Goal: Ask a question: Seek information or help from site administrators or community

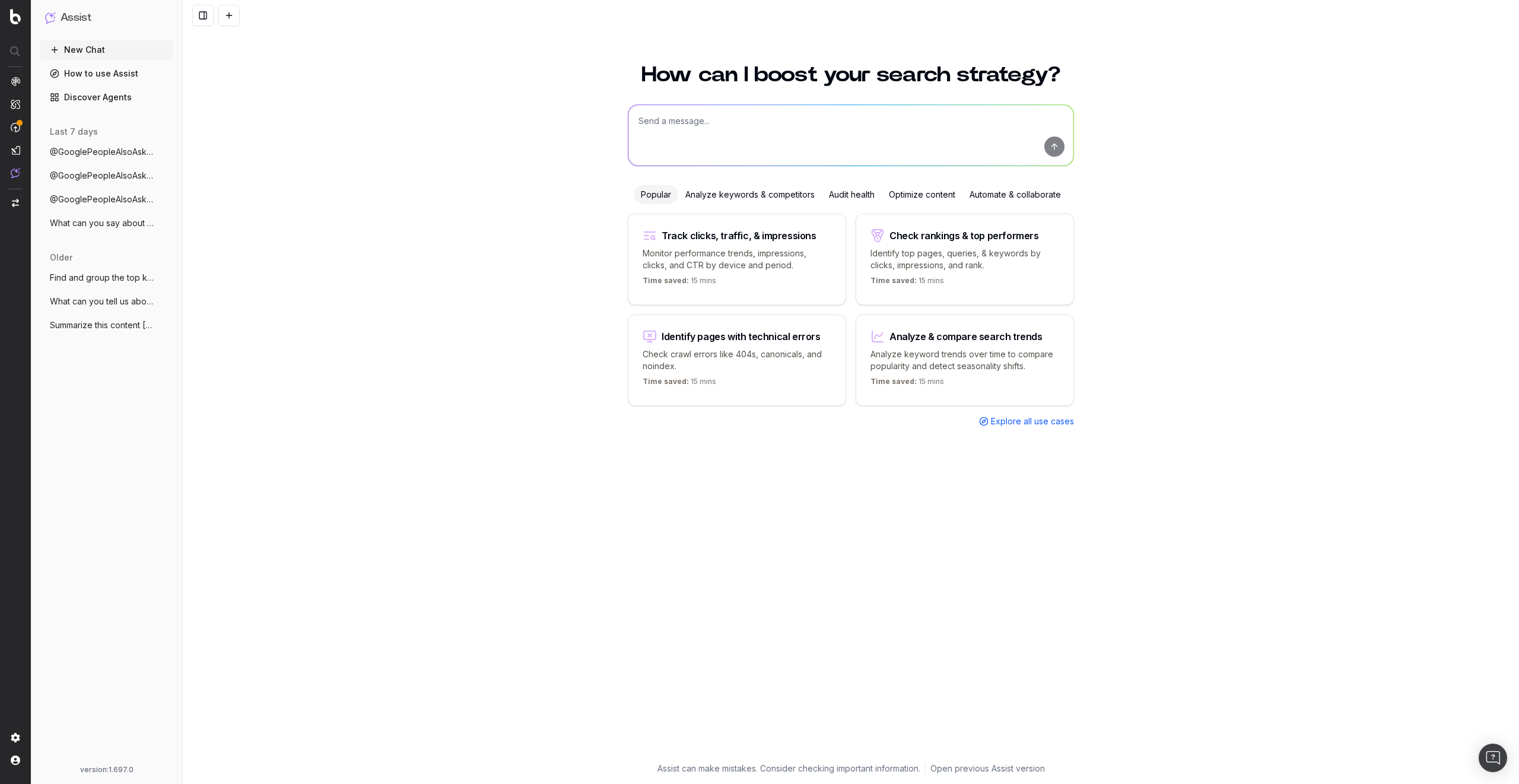
click at [718, 132] on textarea at bounding box center [851, 134] width 445 height 60
type textarea "@UrlKeywords for [DOMAIN_NAME] last 7 days"
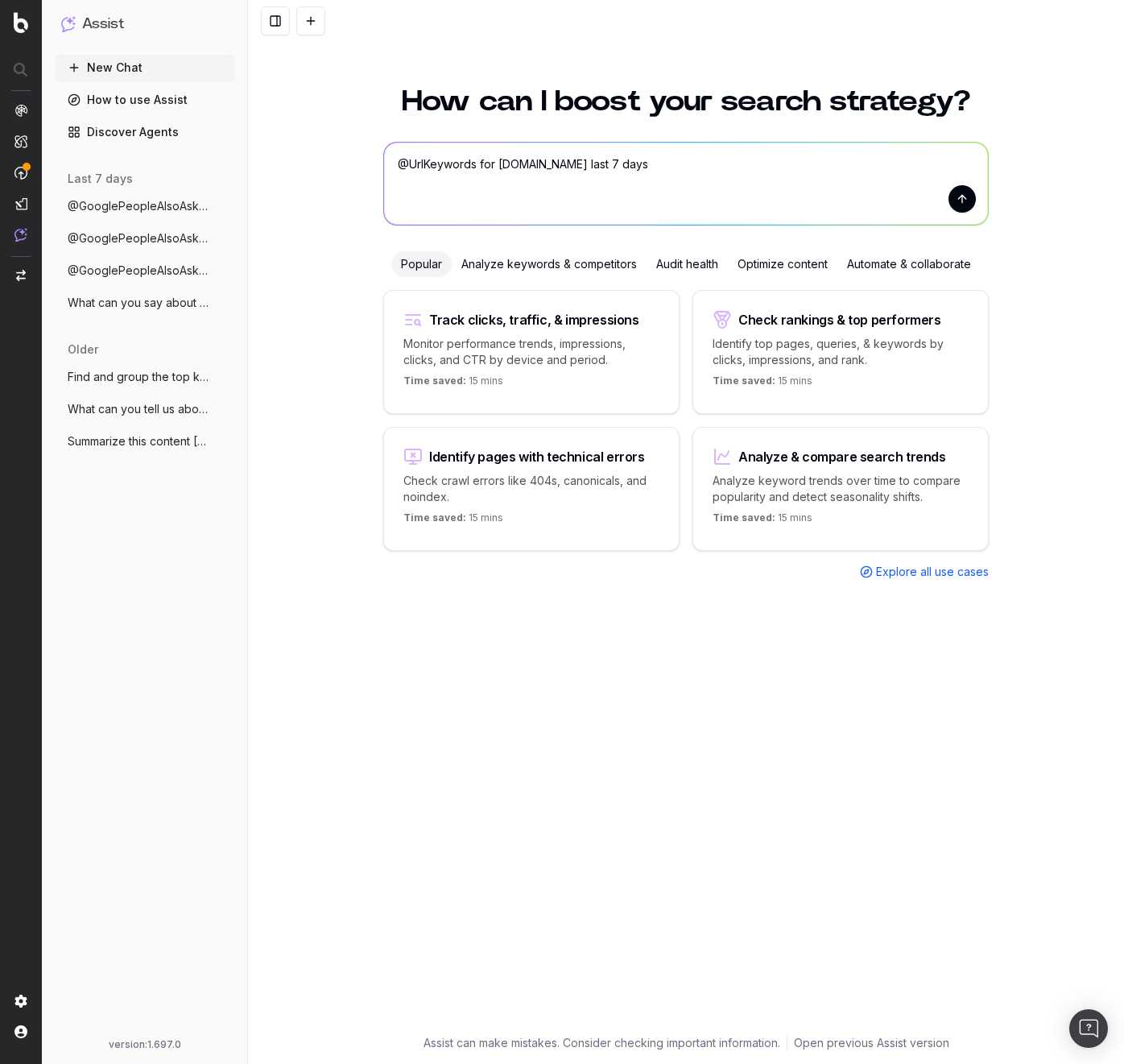
click at [957, 201] on button "submit" at bounding box center [961, 199] width 27 height 27
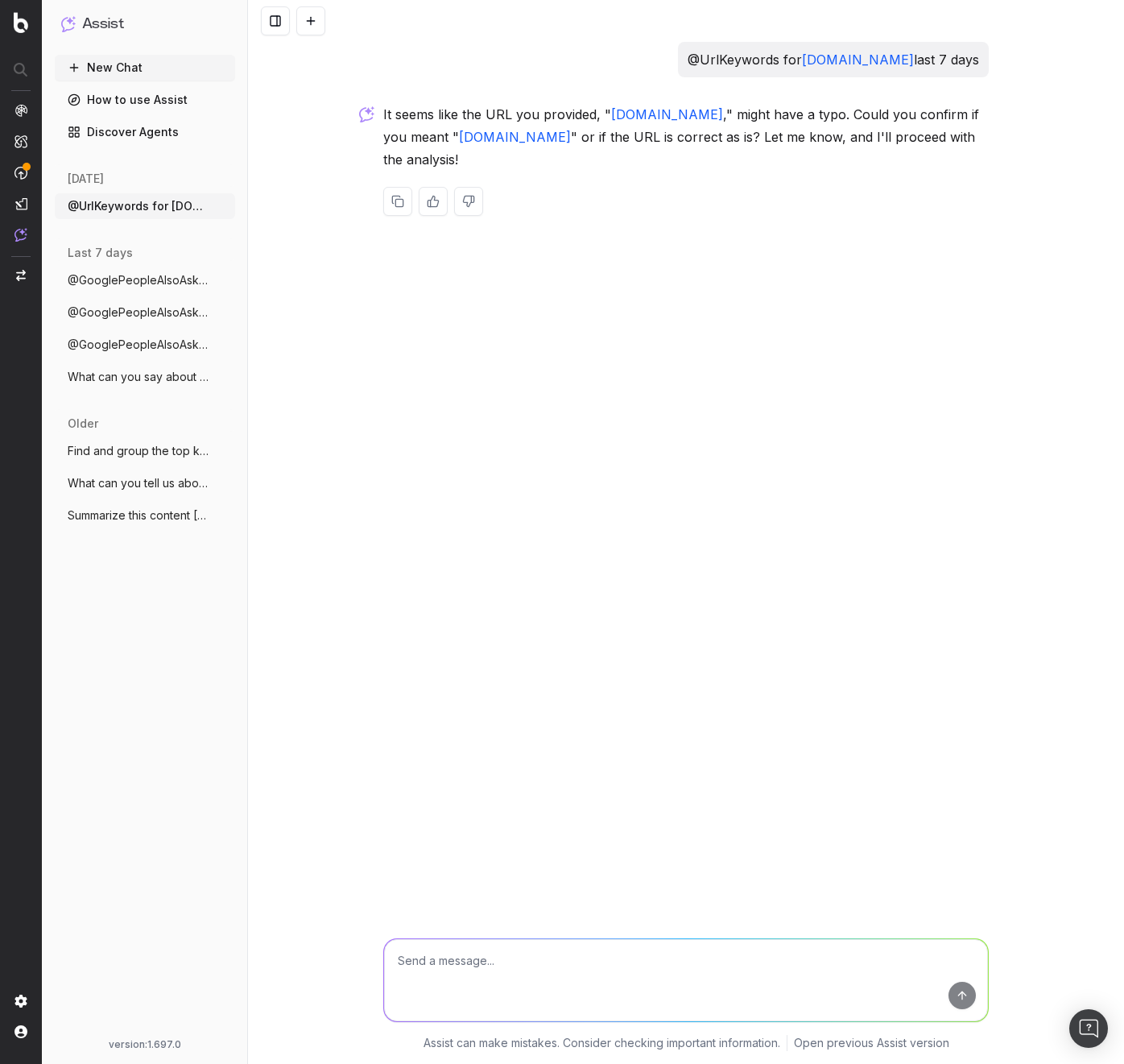
click at [647, 968] on textarea at bounding box center [686, 979] width 604 height 82
type textarea "yes [DOMAIN_NAME]"
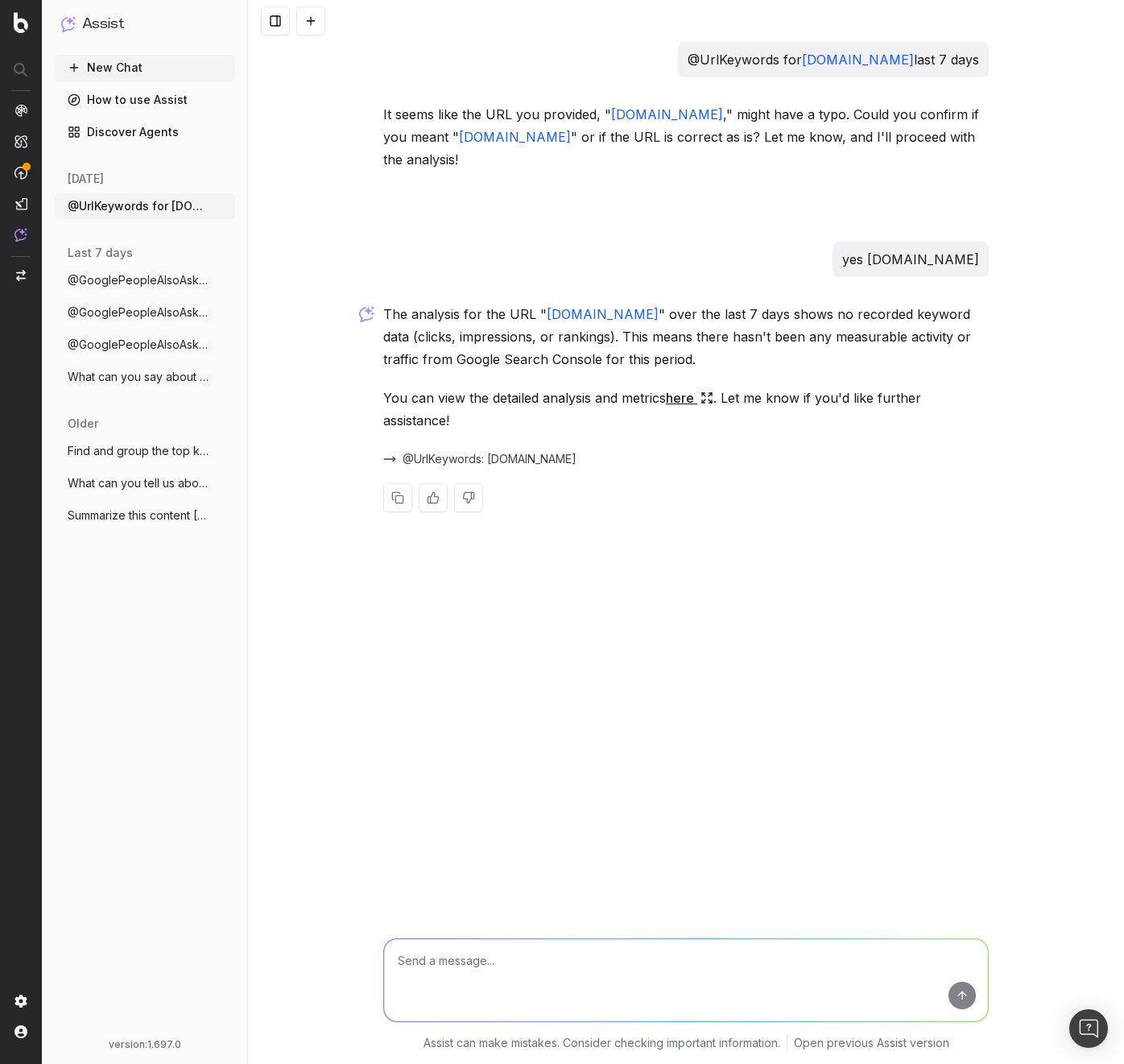
click at [526, 454] on span "@UrlKeywords: [DOMAIN_NAME]" at bounding box center [489, 458] width 174 height 16
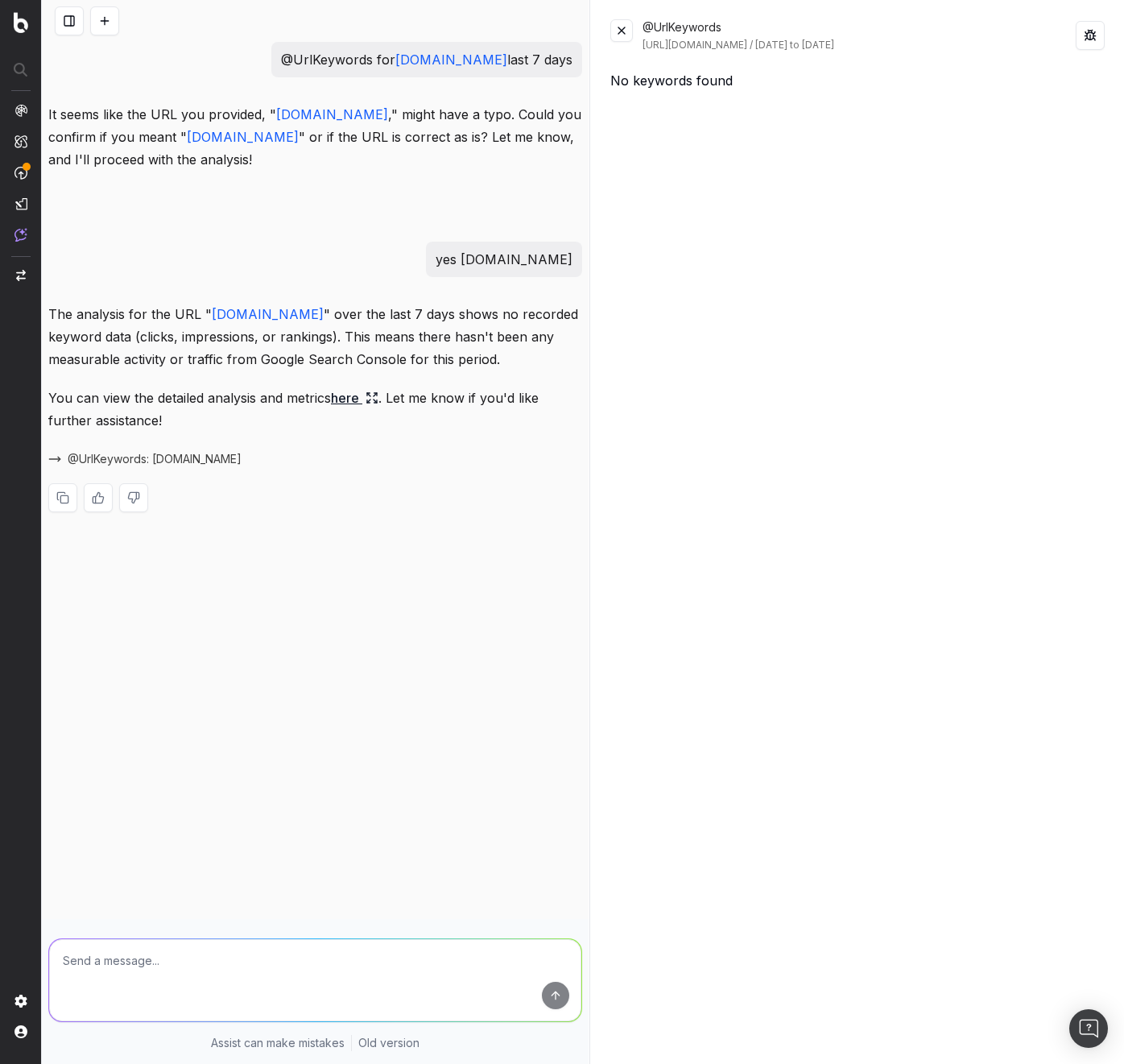
click at [620, 35] on button at bounding box center [622, 31] width 23 height 23
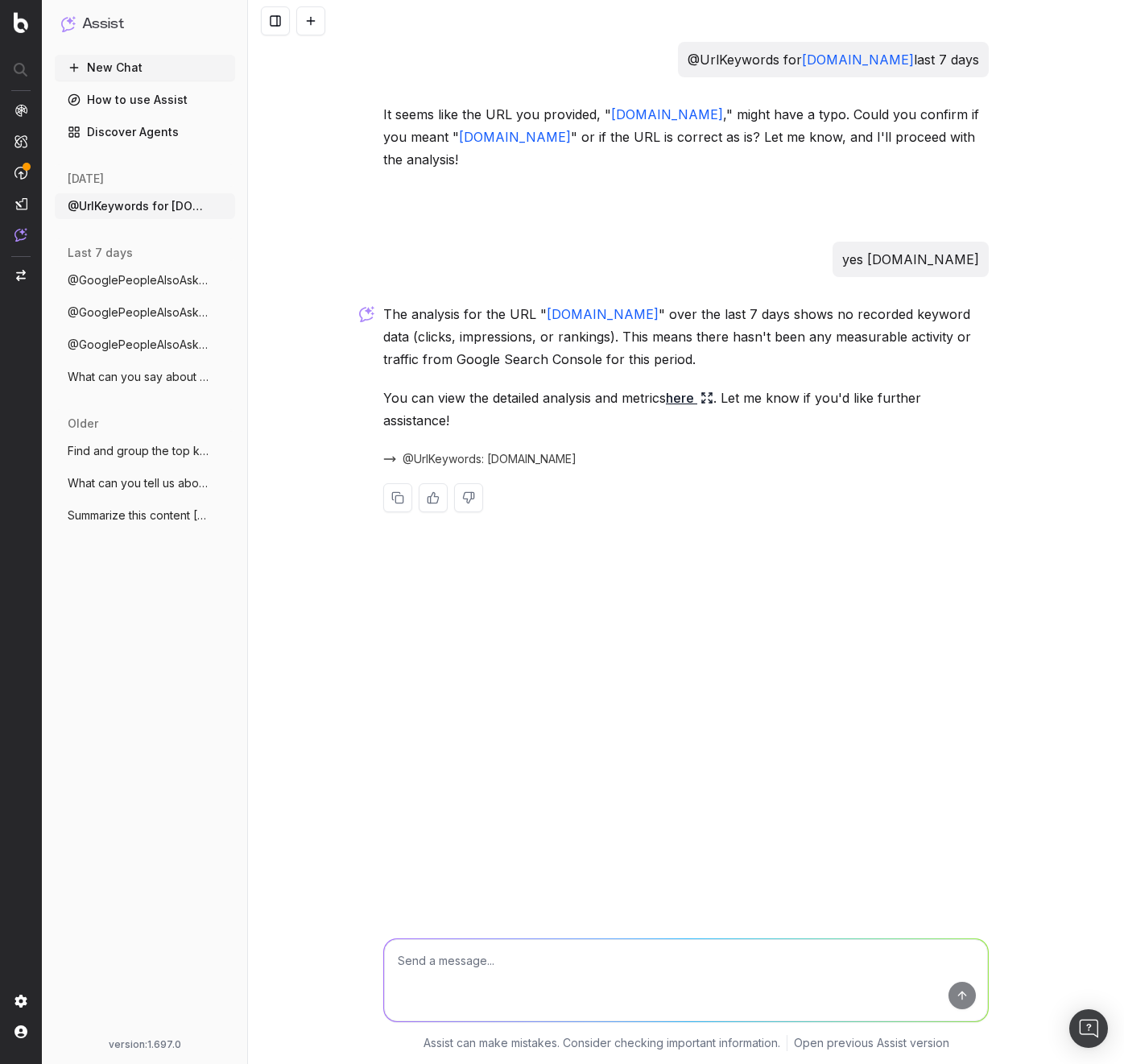
click at [968, 63] on p "@UrlKeywords for [DOMAIN_NAME] last 7 days" at bounding box center [833, 59] width 292 height 23
copy p "@UrlKeywords for [DOMAIN_NAME] last 7 days"
click at [308, 23] on button at bounding box center [310, 21] width 29 height 29
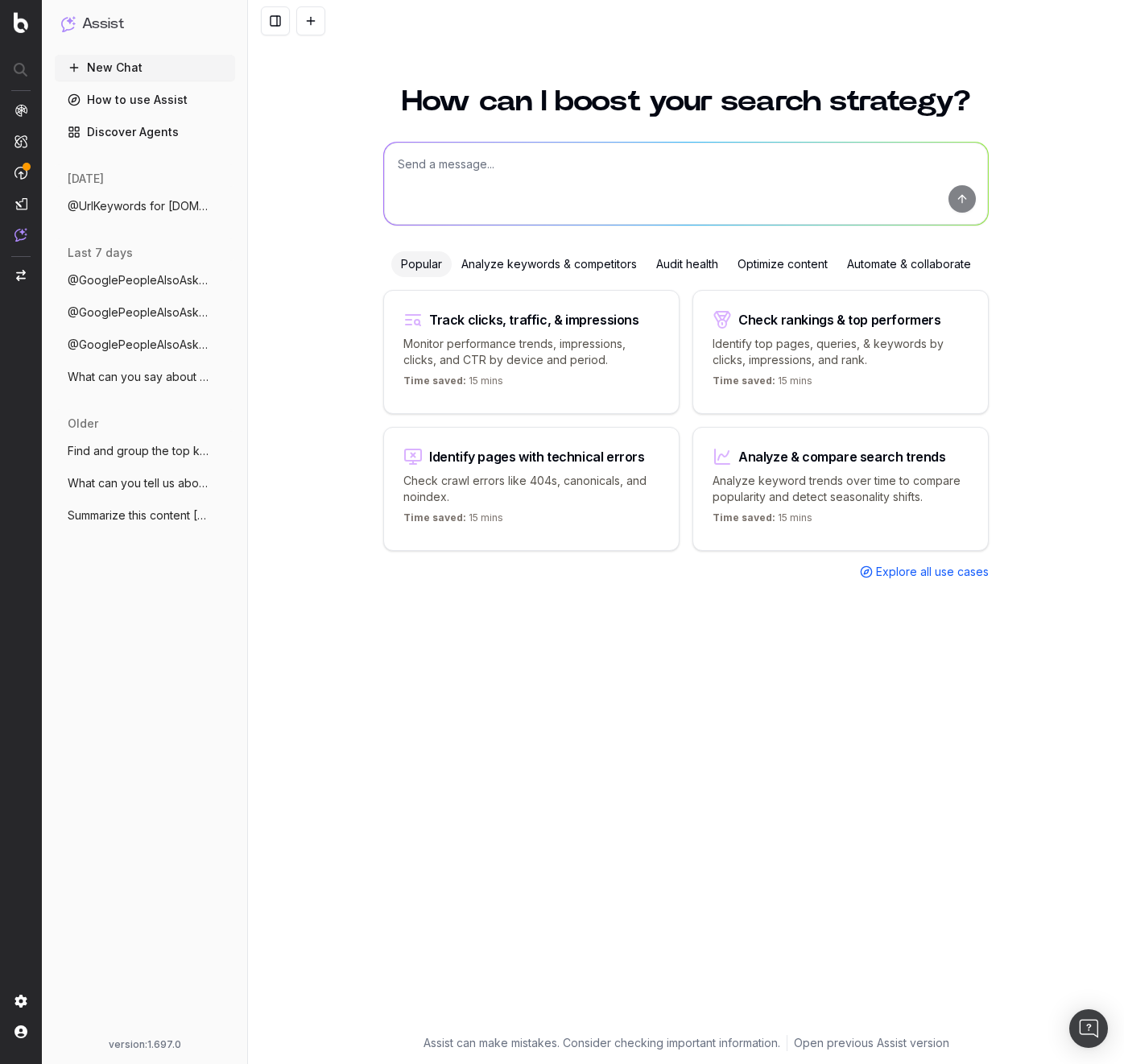
click at [542, 165] on textarea at bounding box center [686, 183] width 604 height 82
paste textarea "@UrlKeywords for [DOMAIN_NAME] last 7 days"
click at [546, 163] on textarea "@UrlKeywords for [DOMAIN_NAME] last 7 days" at bounding box center [686, 183] width 604 height 82
type textarea "@UrlKeywords for [DOMAIN_NAME] last 7 days"
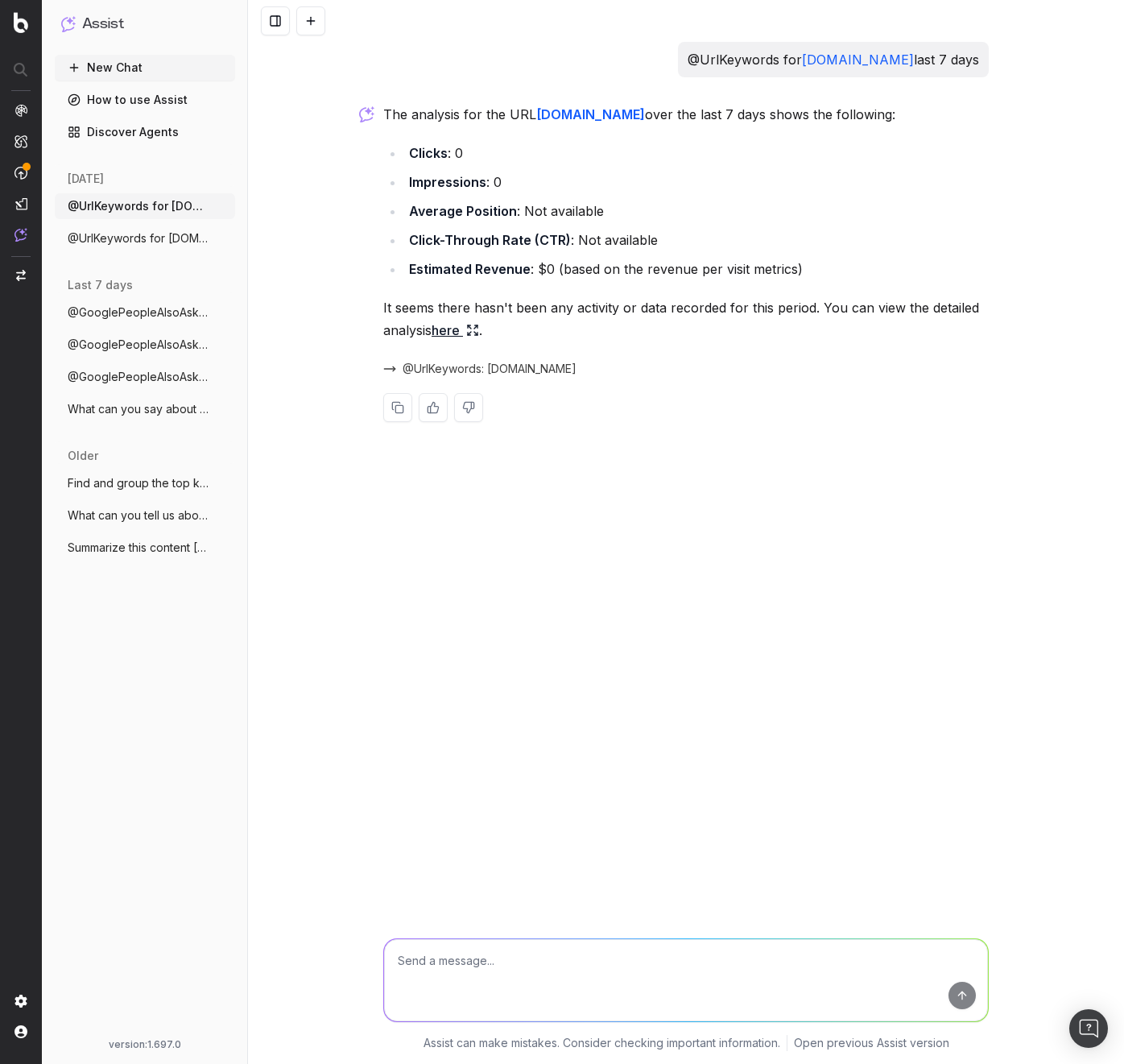
click at [156, 240] on span "@UrlKeywords for [DOMAIN_NAME] last 7 da" at bounding box center [138, 238] width 142 height 16
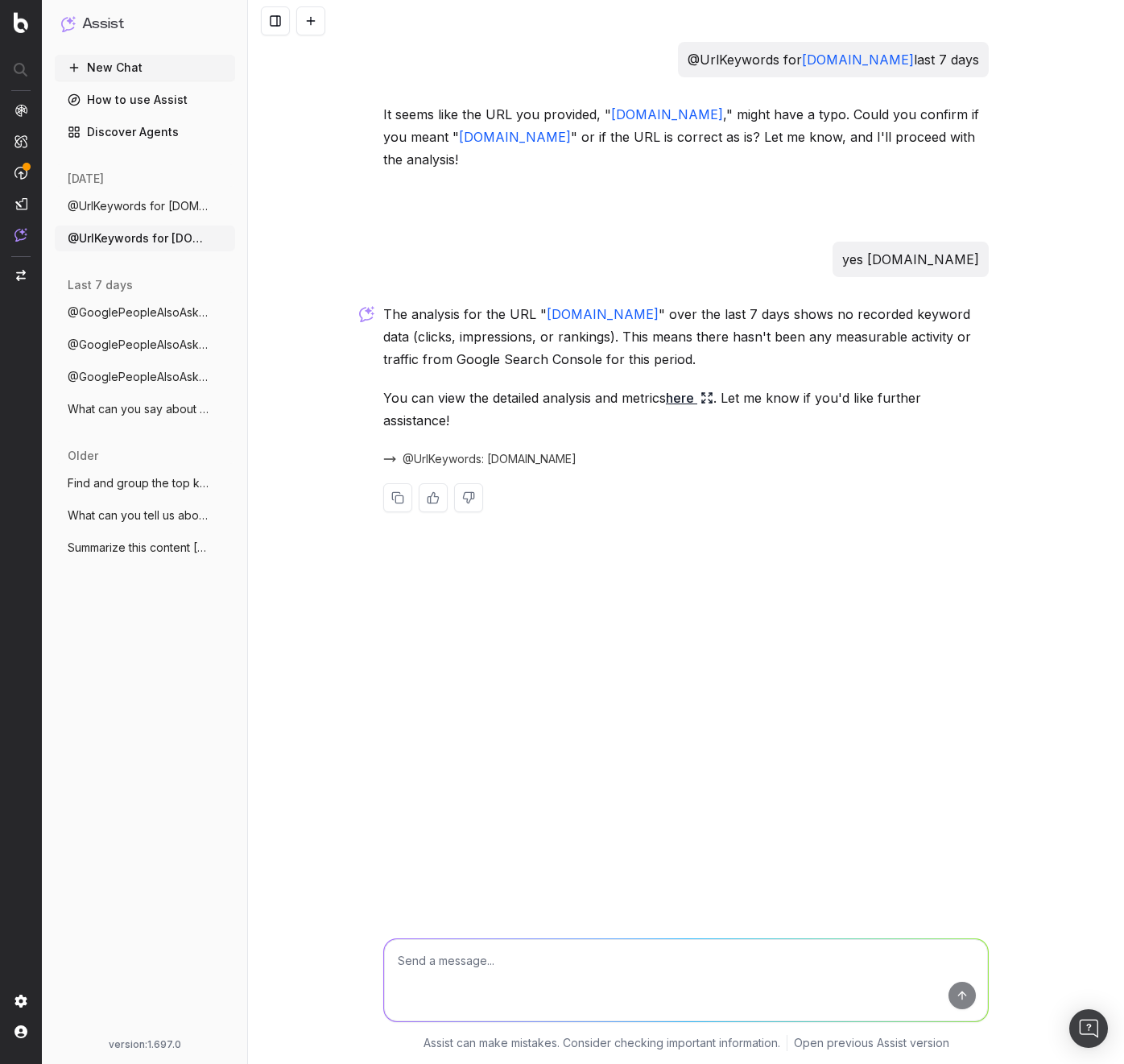
click at [487, 455] on span "@UrlKeywords: [DOMAIN_NAME]" at bounding box center [489, 458] width 174 height 16
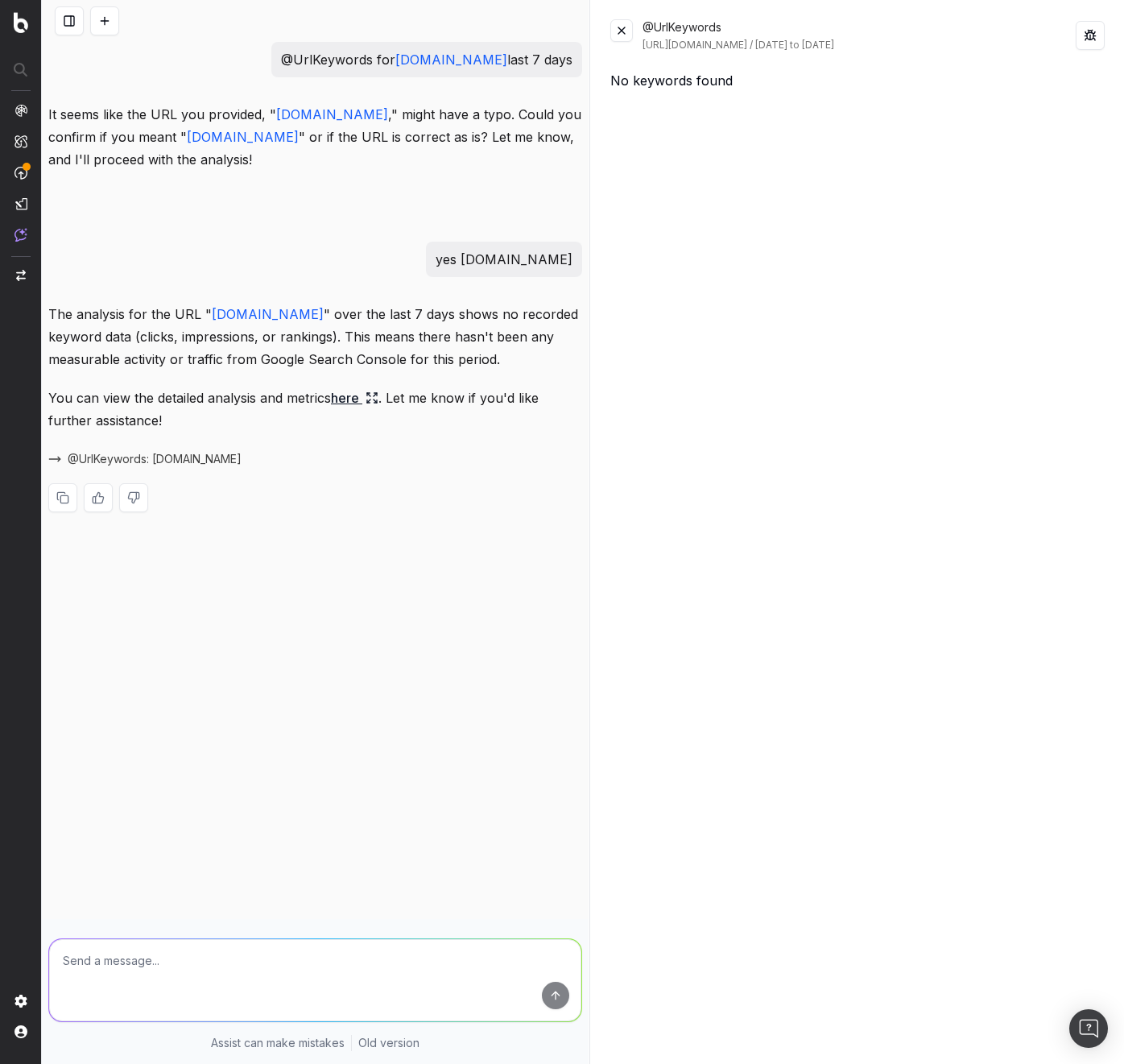
click at [623, 32] on button at bounding box center [622, 31] width 23 height 23
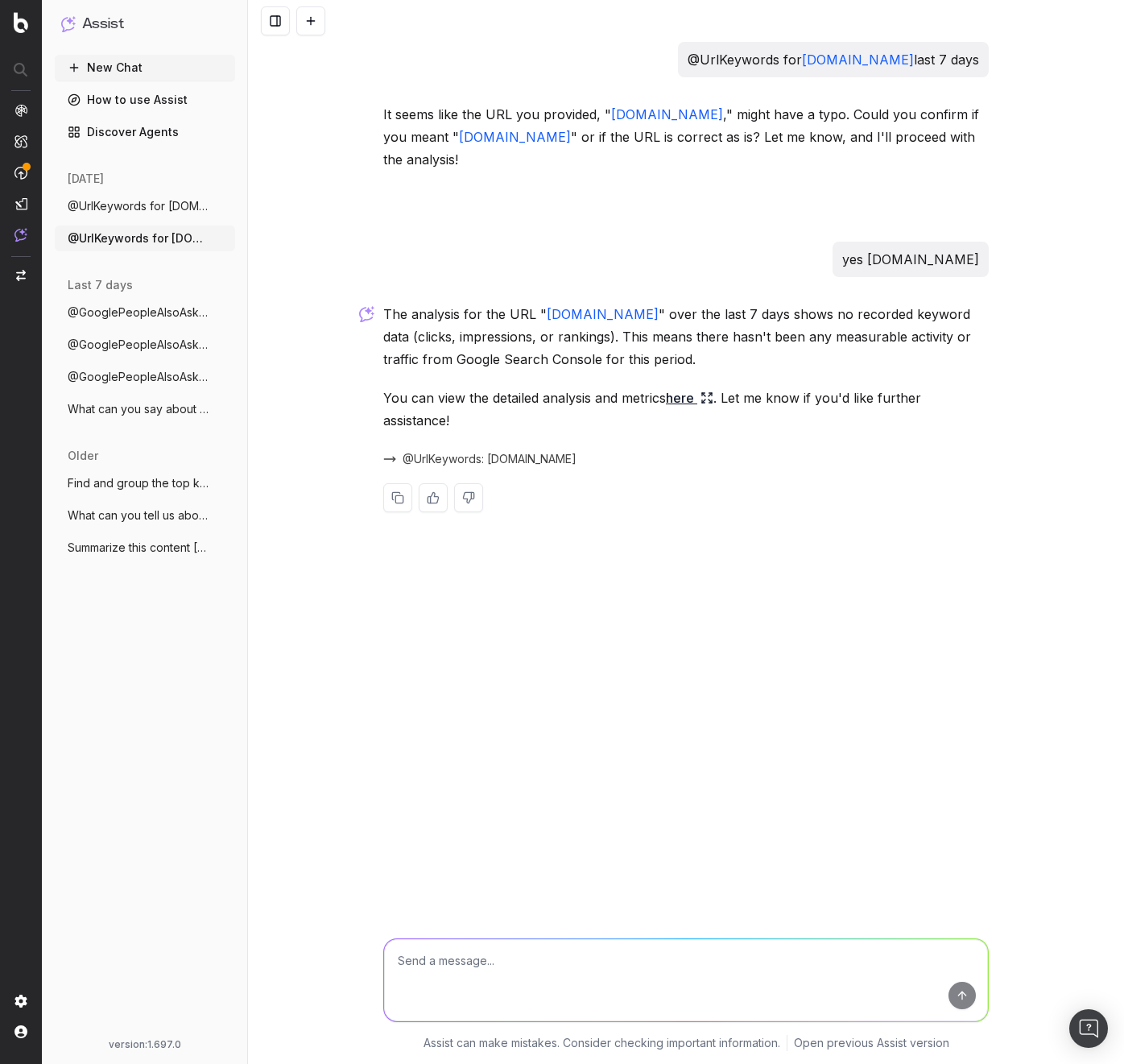
click at [135, 215] on button "@UrlKeywords for [DOMAIN_NAME] last 7 d" at bounding box center [145, 205] width 181 height 25
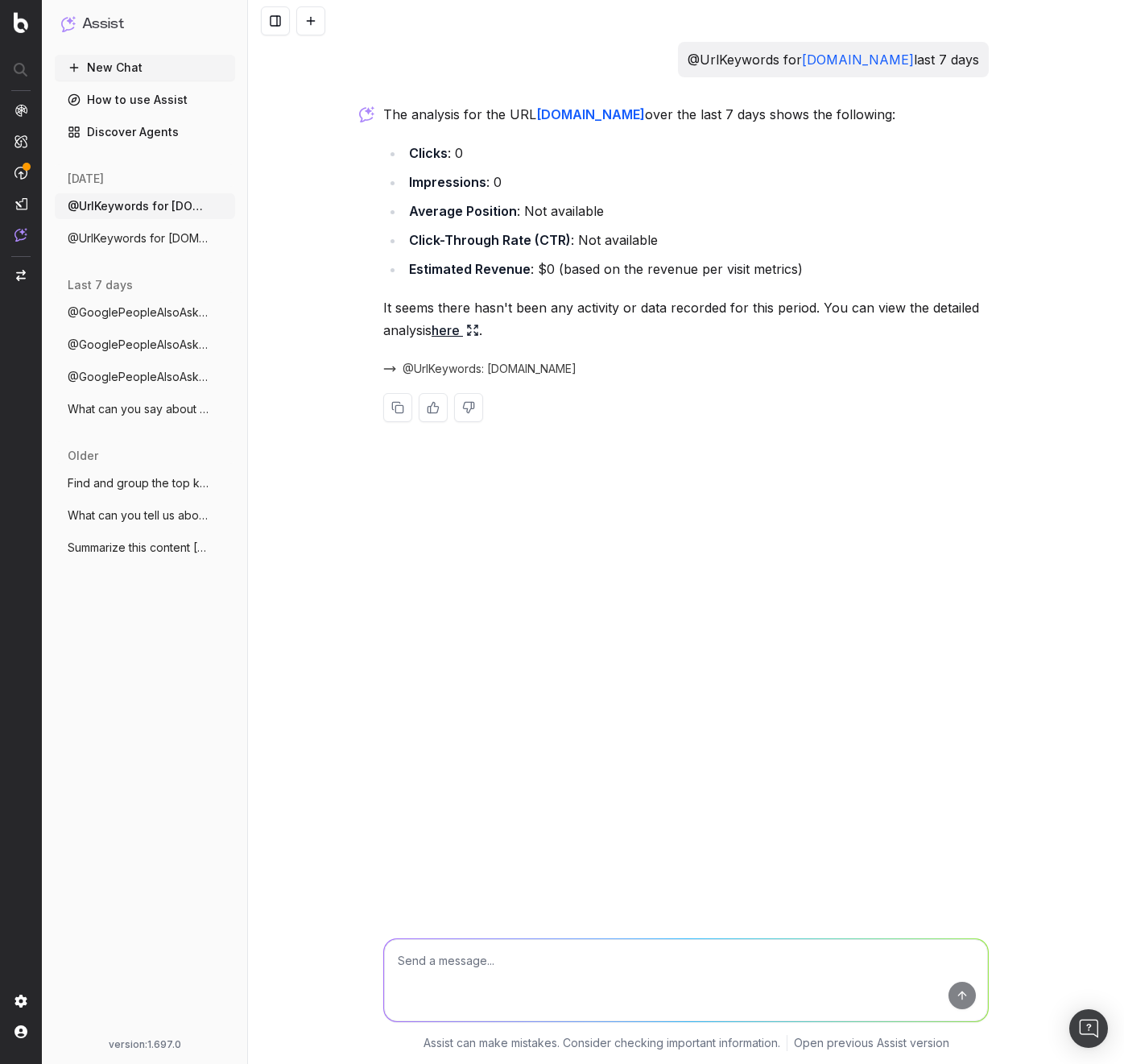
click at [166, 238] on span "@UrlKeywords for [DOMAIN_NAME] last 7 da" at bounding box center [138, 238] width 142 height 16
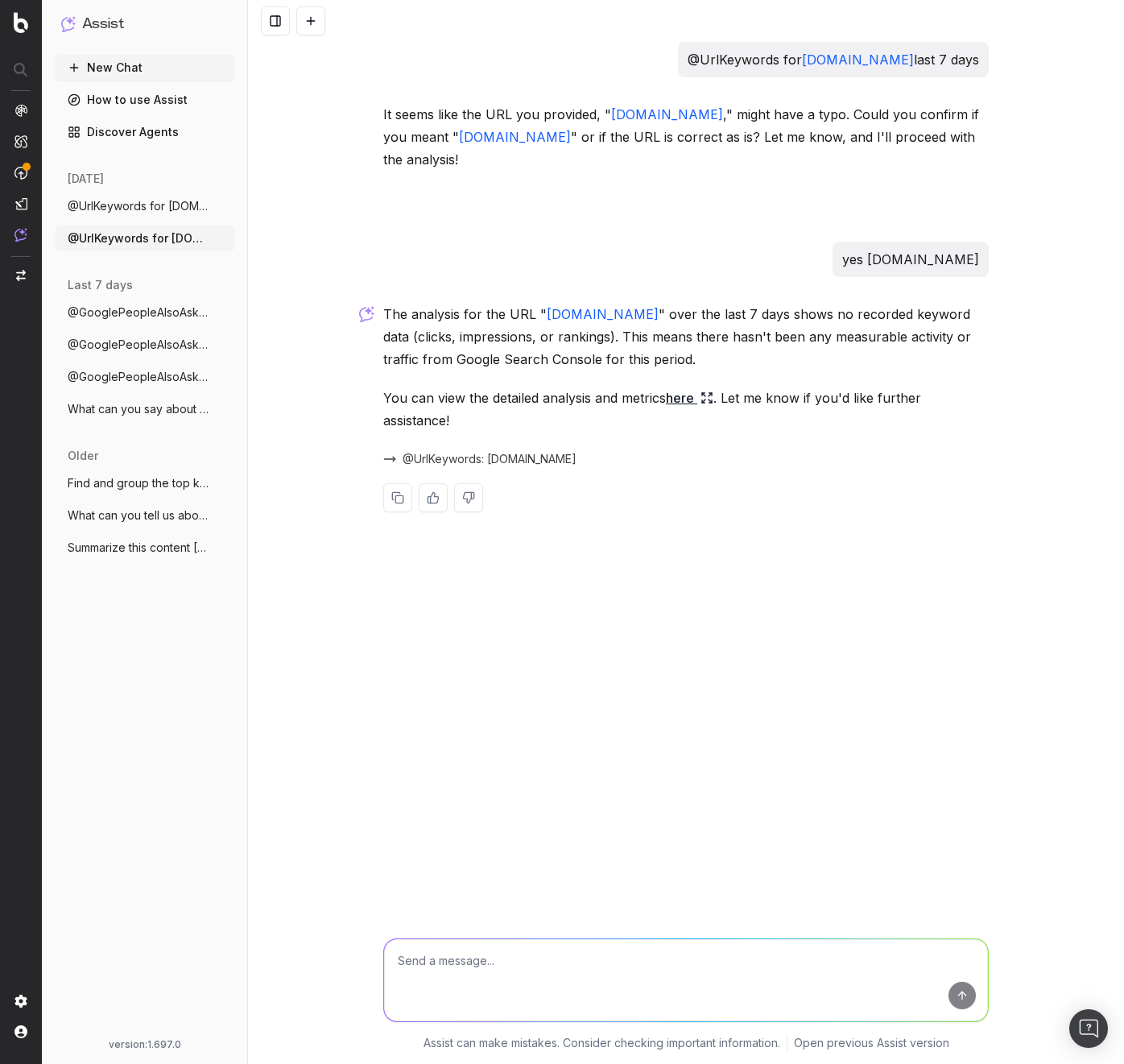
click at [168, 204] on span "@UrlKeywords for [DOMAIN_NAME] last 7 d" at bounding box center [138, 206] width 142 height 16
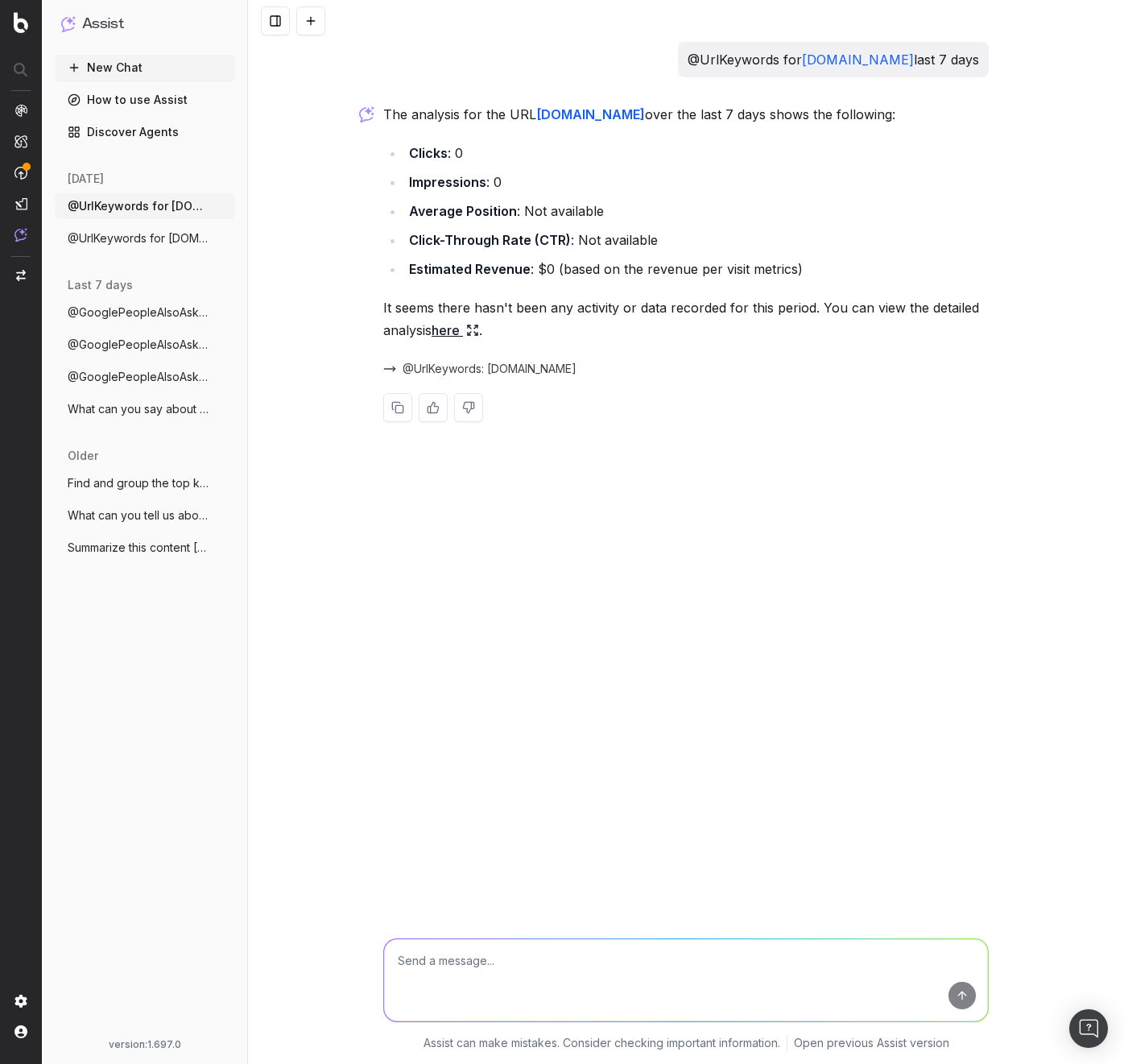
click at [472, 332] on icon at bounding box center [473, 330] width 13 height 13
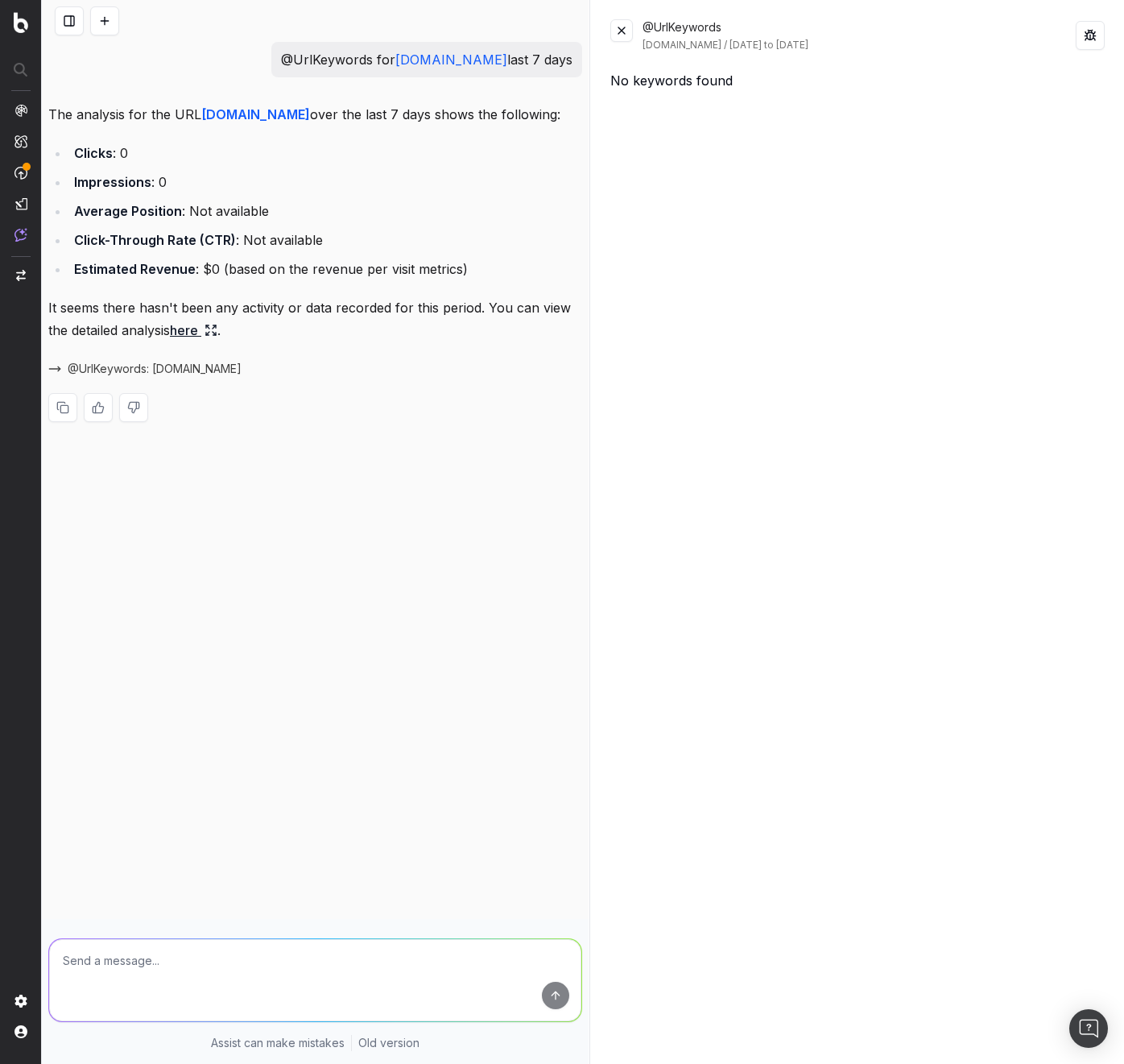
click at [625, 31] on button at bounding box center [622, 31] width 23 height 23
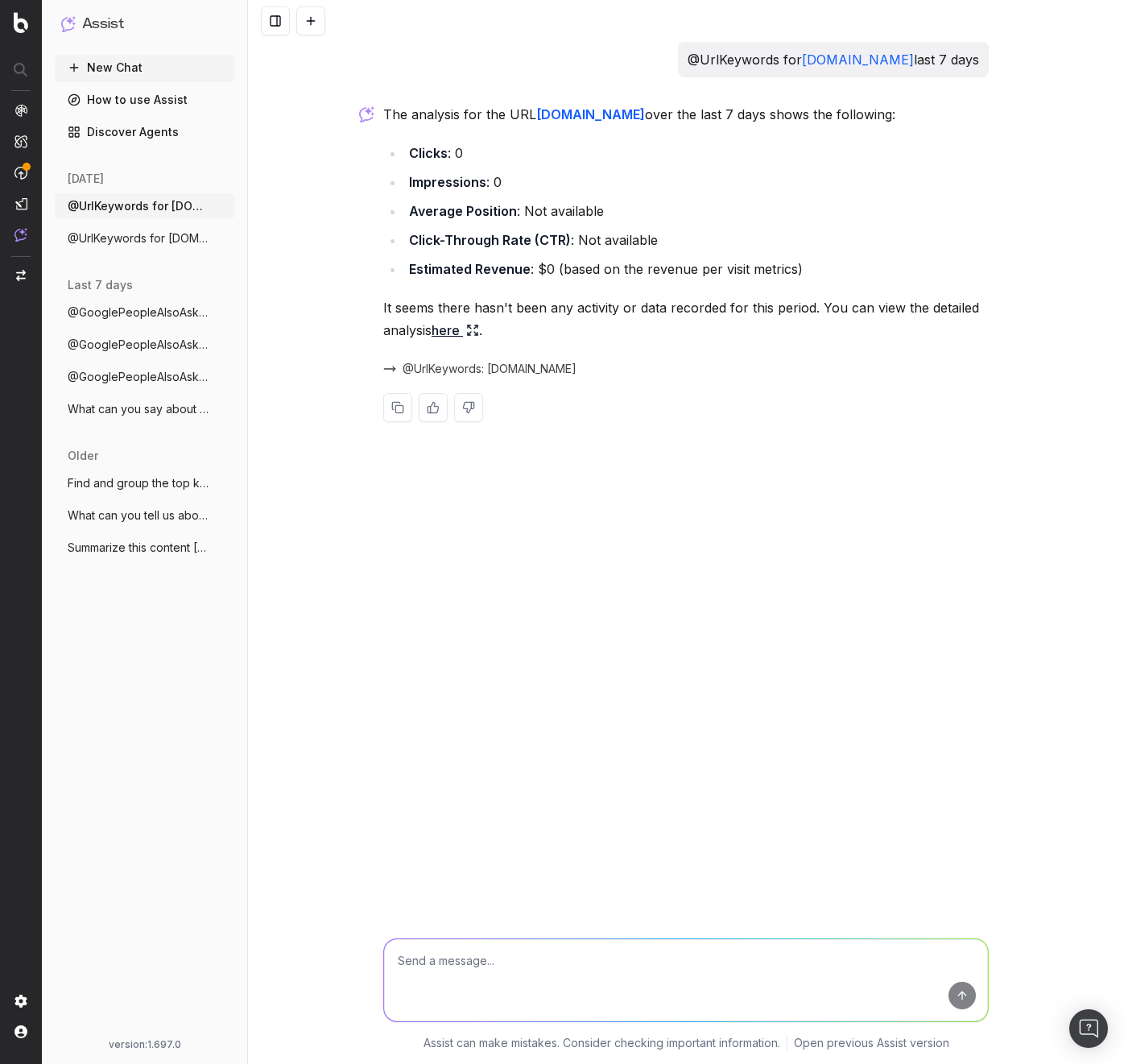
click at [480, 964] on textarea at bounding box center [686, 979] width 604 height 82
type textarea "for last 30 days?"
